Goal: Information Seeking & Learning: Learn about a topic

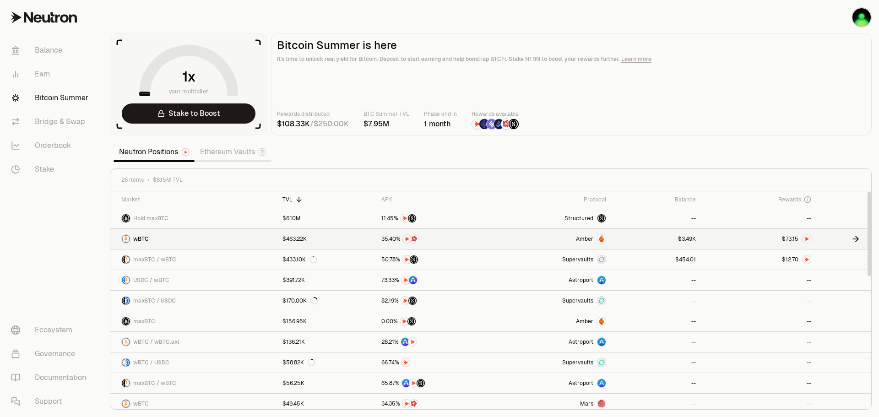
click at [756, 238] on link at bounding box center [759, 239] width 115 height 20
click at [759, 261] on link at bounding box center [759, 260] width 115 height 20
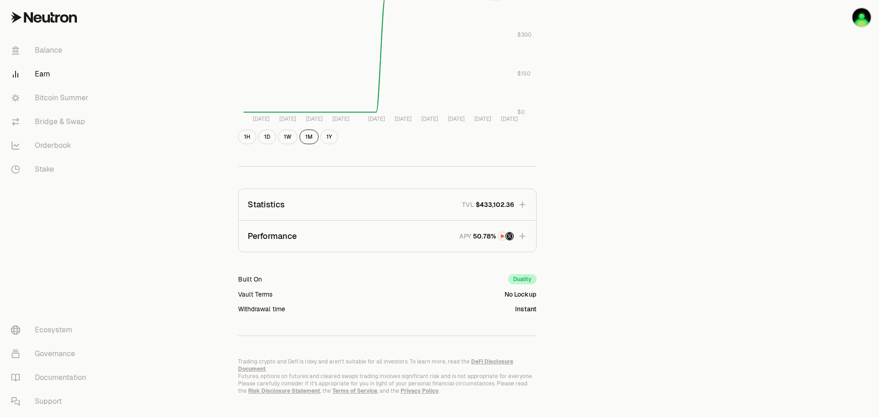
scroll to position [443, 0]
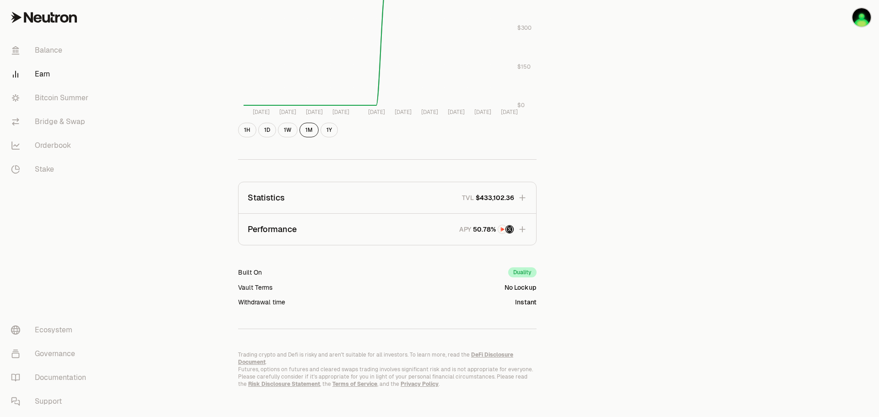
click at [527, 231] on icon "button" at bounding box center [522, 229] width 9 height 9
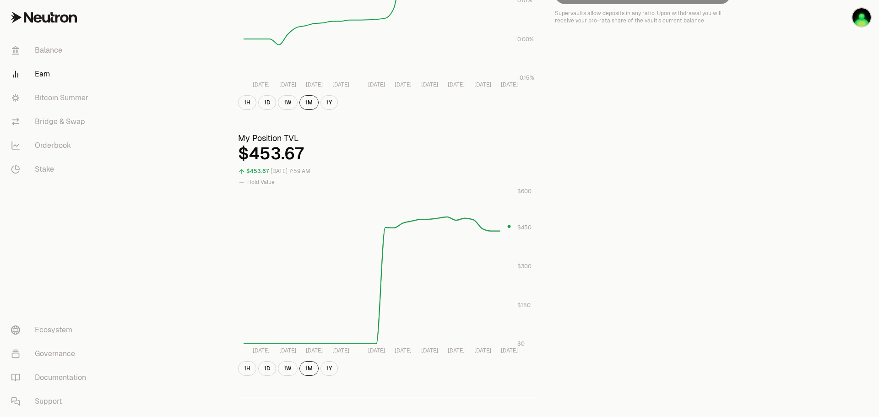
scroll to position [0, 0]
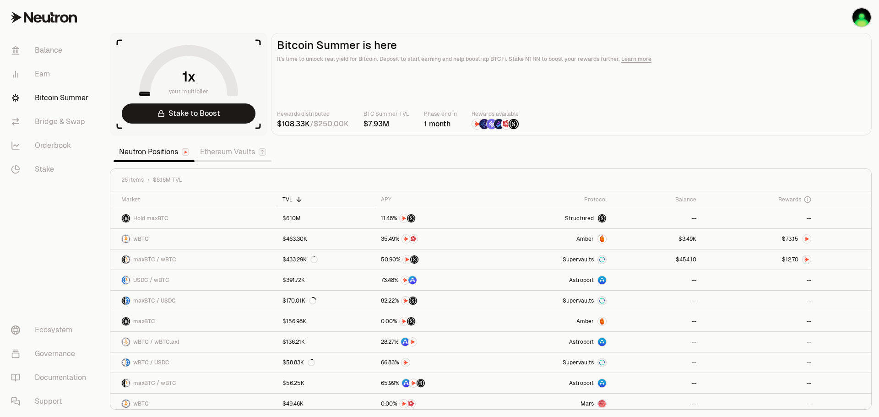
click at [483, 121] on img at bounding box center [484, 124] width 10 height 10
click at [245, 146] on link "Ethereum Vaults" at bounding box center [233, 152] width 77 height 18
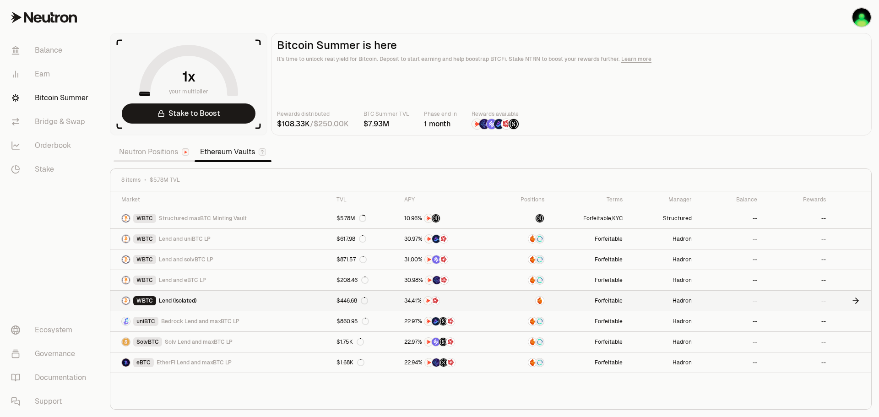
click at [312, 303] on link "WBTC Lend (Isolated)" at bounding box center [220, 301] width 221 height 20
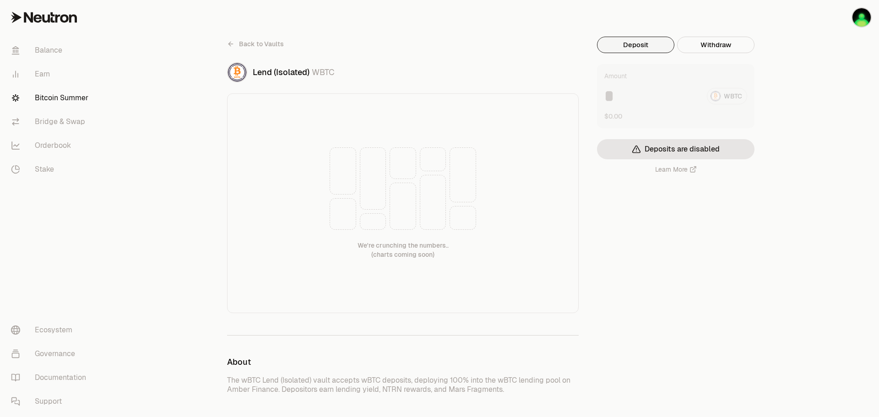
click at [74, 100] on link "Bitcoin Summer" at bounding box center [51, 98] width 95 height 24
